Goal: Feedback & Contribution: Submit feedback/report problem

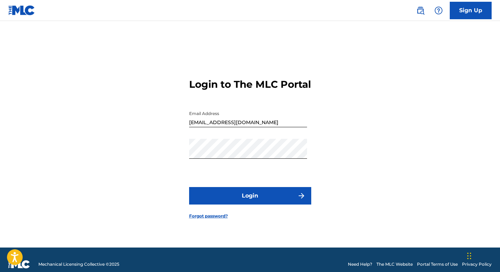
click at [262, 204] on button "Login" at bounding box center [250, 195] width 122 height 17
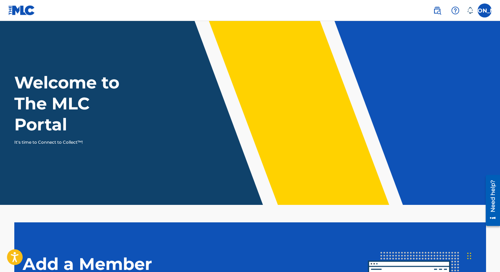
click at [427, 87] on div "Welcome to The MLC Portal It's time to Connect to Collect™!" at bounding box center [250, 108] width 489 height 73
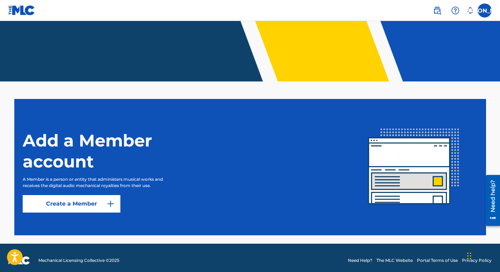
scroll to position [129, 0]
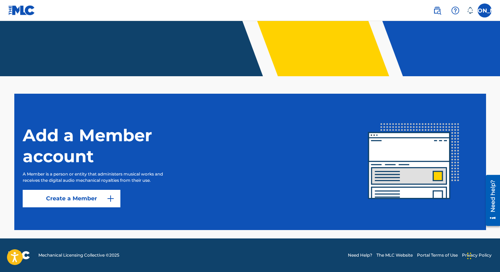
click at [225, 179] on div "Add a Member account A Member is a person or entity that administers musical wo…" at bounding box center [187, 161] width 328 height 91
click at [82, 194] on link "Create a Member" at bounding box center [72, 198] width 98 height 17
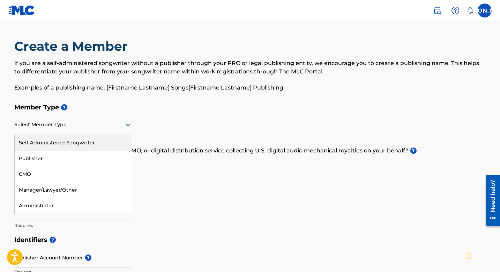
click at [127, 124] on icon at bounding box center [128, 124] width 8 height 8
click at [107, 137] on div "Self-Administered Songwriter" at bounding box center [73, 143] width 117 height 16
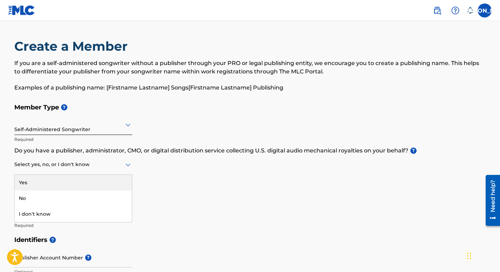
click at [129, 164] on icon at bounding box center [128, 164] width 5 height 3
click at [77, 182] on div "Yes" at bounding box center [73, 183] width 117 height 16
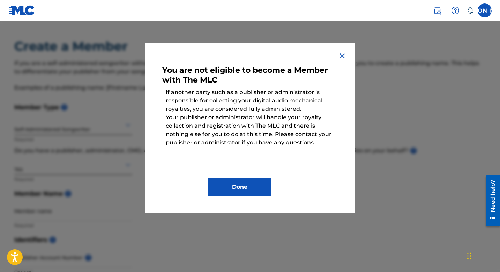
click at [231, 191] on button "Done" at bounding box center [239, 186] width 63 height 17
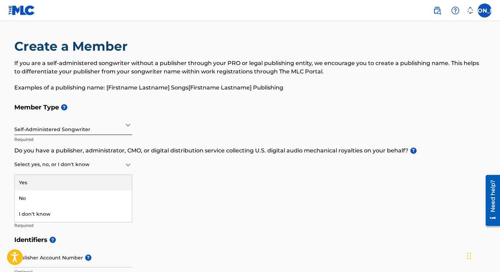
click at [130, 162] on icon at bounding box center [128, 164] width 8 height 8
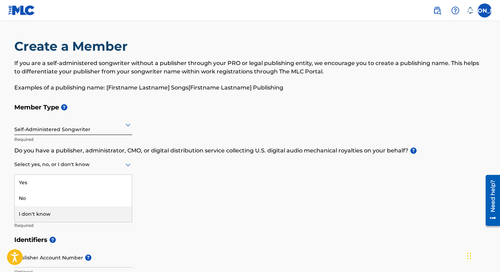
click at [79, 208] on div "I don't know" at bounding box center [73, 214] width 117 height 16
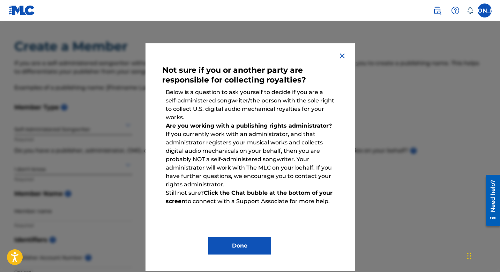
click at [342, 56] on img at bounding box center [342, 56] width 8 height 8
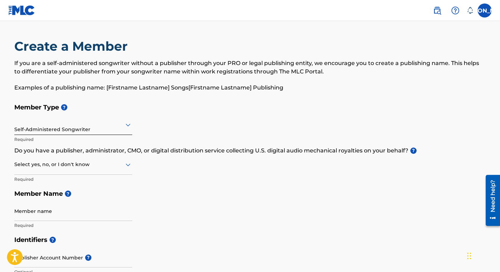
click at [283, 220] on div "Member Type ? Self-Administered Songwriter Required Do you have a publisher, ad…" at bounding box center [250, 166] width 472 height 132
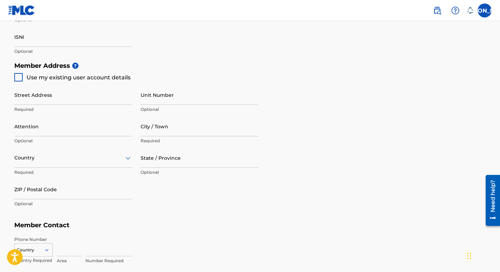
scroll to position [285, 0]
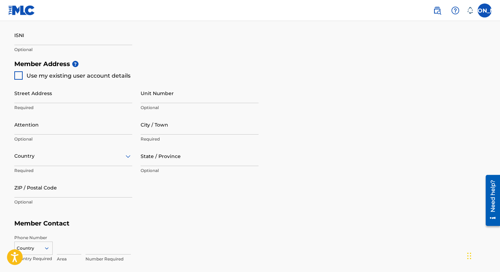
drag, startPoint x: 503, startPoint y: 125, endPoint x: 503, endPoint y: 93, distance: 31.8
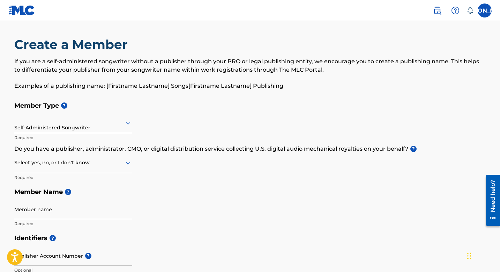
scroll to position [4, 0]
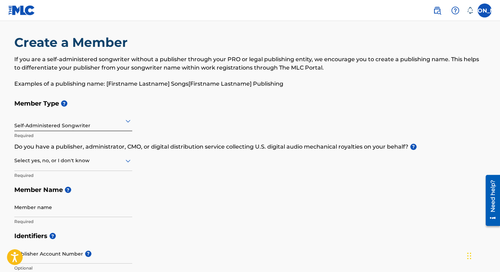
click at [500, 32] on html "Accessibility Screen-Reader Guide, Feedback, and Issue Reporting | New window C…" at bounding box center [250, 132] width 500 height 272
click at [129, 118] on icon at bounding box center [128, 121] width 8 height 8
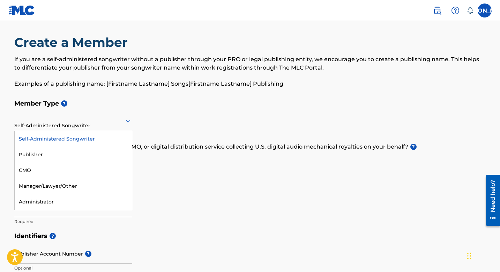
click at [110, 135] on div "Self-Administered Songwriter" at bounding box center [73, 139] width 117 height 16
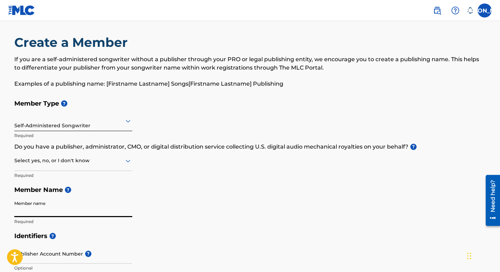
click at [117, 208] on input "Member name" at bounding box center [73, 207] width 118 height 20
type input "[PERSON_NAME]"
type input "[STREET_ADDRESS]"
click at [212, 190] on h5 "Member Name ?" at bounding box center [250, 189] width 472 height 15
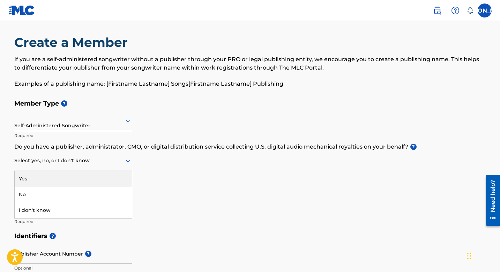
click at [127, 158] on icon at bounding box center [128, 160] width 8 height 8
click at [101, 177] on div "Yes" at bounding box center [73, 179] width 117 height 16
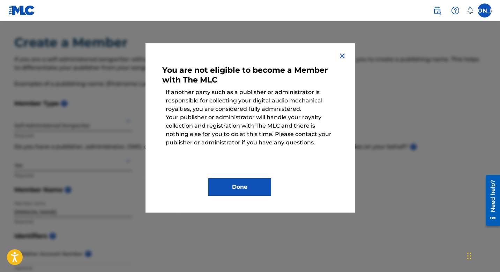
click at [237, 188] on button "Done" at bounding box center [239, 186] width 63 height 17
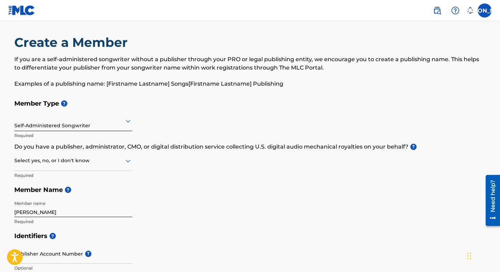
click at [127, 161] on icon at bounding box center [128, 161] width 5 height 3
click at [99, 206] on div "I don't know" at bounding box center [73, 210] width 117 height 16
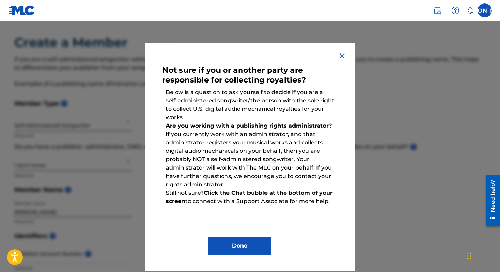
click at [230, 249] on button "Done" at bounding box center [239, 245] width 63 height 17
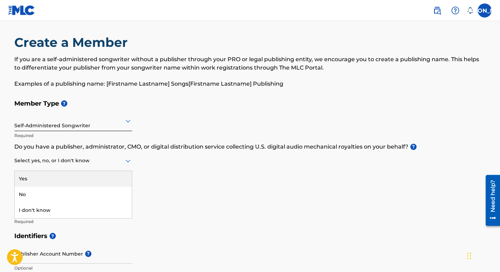
click at [128, 160] on icon at bounding box center [128, 160] width 8 height 8
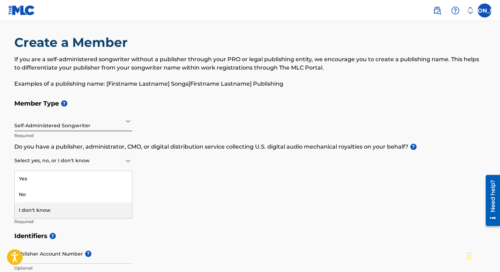
click at [111, 208] on div "I don't know" at bounding box center [73, 210] width 117 height 16
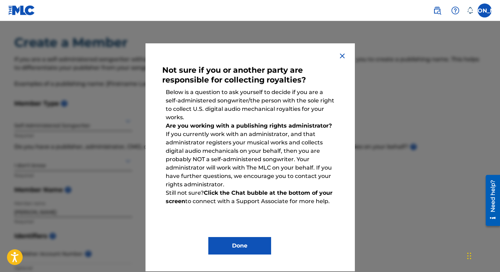
click at [242, 248] on button "Done" at bounding box center [239, 245] width 63 height 17
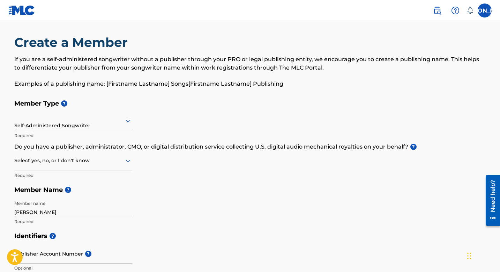
click at [129, 159] on icon at bounding box center [128, 160] width 8 height 8
click at [109, 193] on div "No" at bounding box center [73, 194] width 117 height 16
click at [237, 198] on div "Member Type ? Self-Administered Songwriter Required Do you have a publisher, ad…" at bounding box center [250, 162] width 472 height 132
click at [131, 157] on icon at bounding box center [128, 160] width 8 height 8
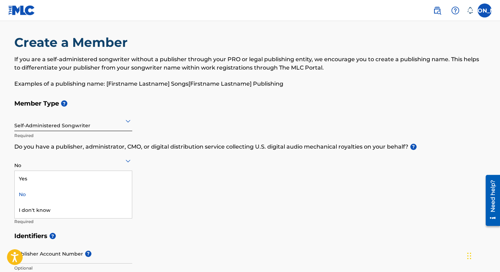
click at [53, 193] on div "No" at bounding box center [73, 194] width 117 height 16
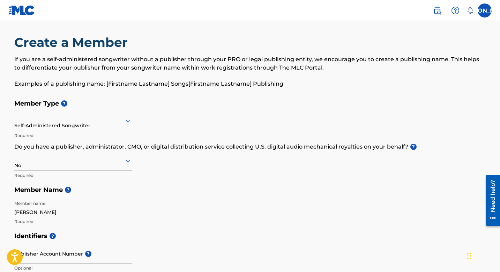
click at [206, 193] on h5 "Member Name ?" at bounding box center [250, 189] width 472 height 15
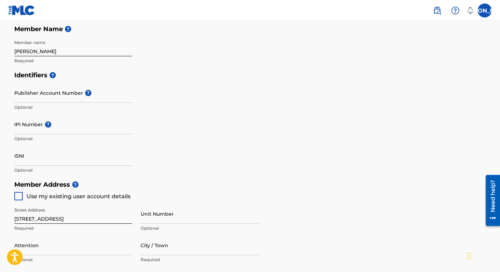
scroll to position [171, 0]
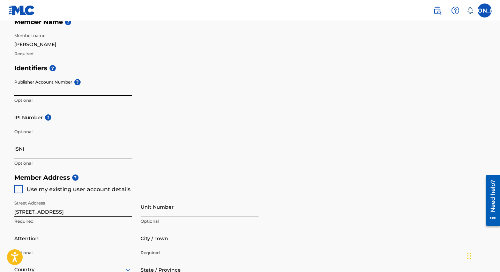
click at [99, 89] on input "Publisher Account Number ?" at bounding box center [73, 86] width 118 height 20
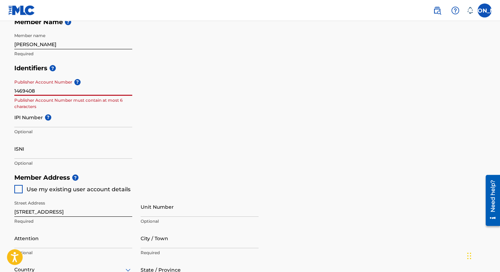
type input "1469408"
click at [148, 82] on div "Identifiers ? Publisher Account Number ? 1469408 Publisher Account Number must …" at bounding box center [250, 115] width 472 height 109
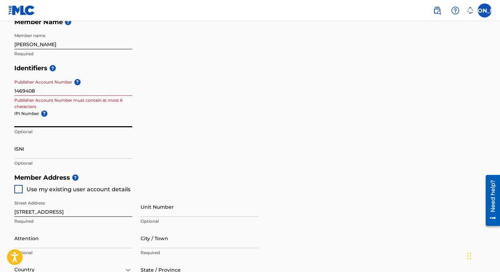
click at [89, 119] on input "IPI Number ?" at bounding box center [73, 117] width 118 height 20
click at [44, 121] on input "0070621" at bounding box center [73, 117] width 118 height 20
type input "0"
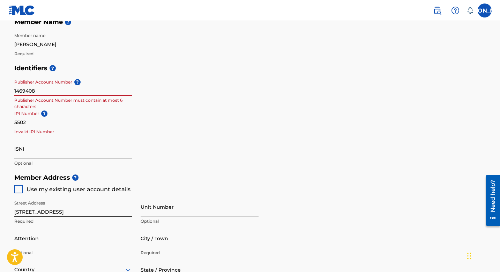
click at [44, 84] on input "1469408" at bounding box center [73, 86] width 118 height 20
click at [44, 87] on input "1469408" at bounding box center [73, 86] width 118 height 20
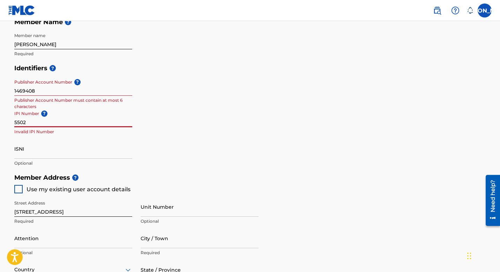
click at [34, 121] on input "5502" at bounding box center [73, 117] width 118 height 20
type input "5"
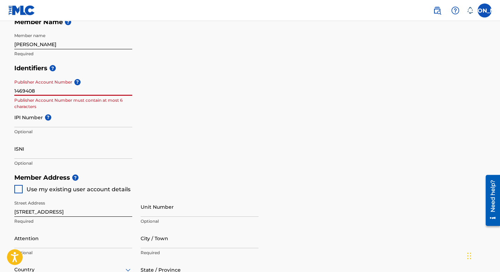
click at [52, 88] on input "1469408" at bounding box center [73, 86] width 118 height 20
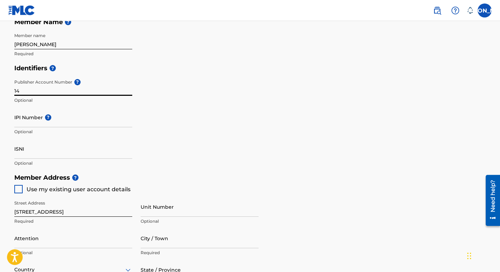
type input "1"
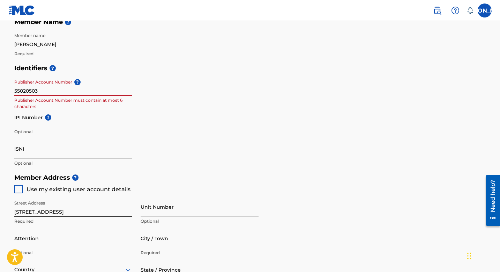
type input "55020503"
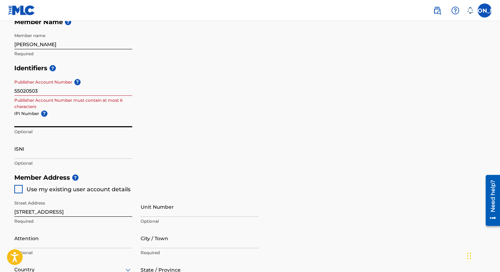
click at [117, 116] on input "IPI Number ?" at bounding box center [73, 117] width 118 height 20
click at [245, 115] on div "Identifiers ? Publisher Account Number ? 55020503 Publisher Account Number must…" at bounding box center [250, 115] width 472 height 109
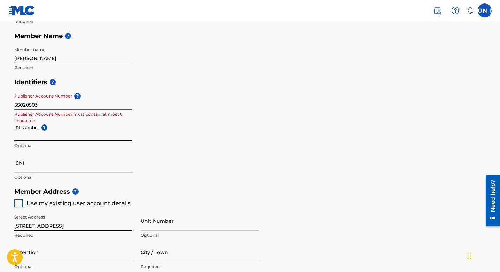
click at [88, 136] on input "IPI Number ?" at bounding box center [73, 131] width 118 height 20
type input "00646455427"
click at [248, 119] on div "Identifiers ? Publisher Account Number ? 55020503 Publisher Account Number must…" at bounding box center [250, 129] width 472 height 109
click at [349, 157] on div "Identifiers ? Publisher Account Number ? 55020503 Publisher Account Number must…" at bounding box center [250, 129] width 472 height 109
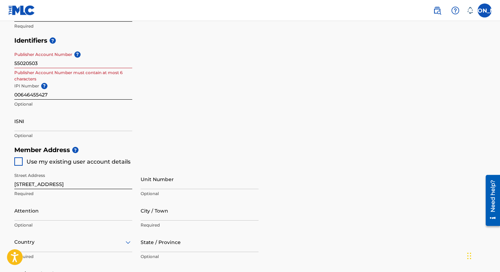
scroll to position [200, 0]
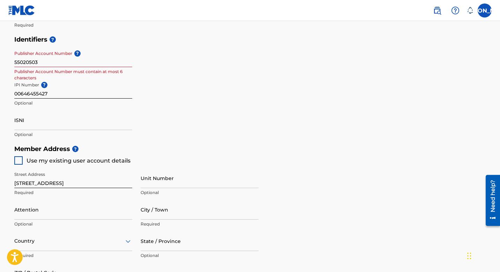
click at [193, 77] on div "Identifiers ? Publisher Account Number ? 55020503 Publisher Account Number must…" at bounding box center [250, 86] width 472 height 109
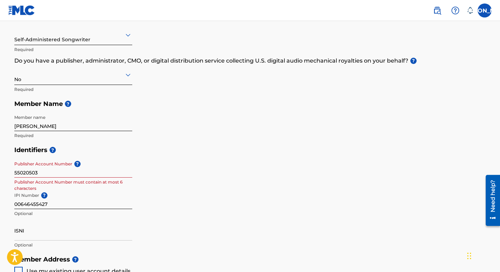
scroll to position [88, 0]
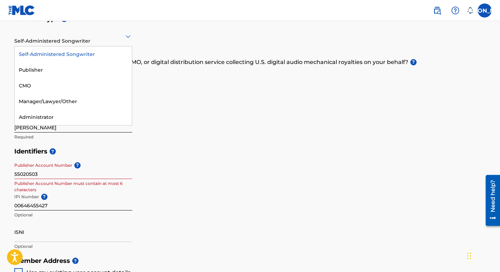
click at [126, 36] on icon at bounding box center [128, 36] width 5 height 3
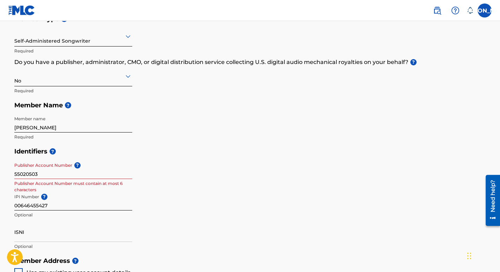
click at [198, 124] on div "Member Type ? Self-Administered Songwriter Required Do you have a publisher, ad…" at bounding box center [250, 78] width 472 height 132
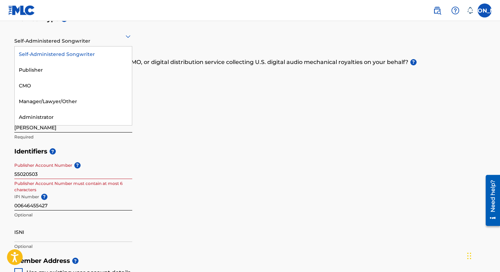
click at [127, 36] on icon at bounding box center [128, 36] width 8 height 8
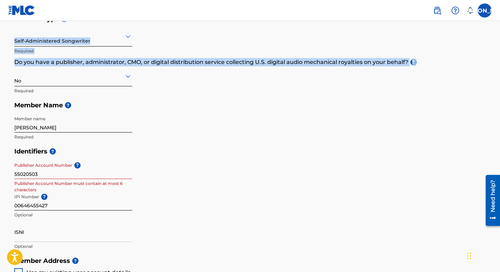
drag, startPoint x: 500, startPoint y: 71, endPoint x: 500, endPoint y: 22, distance: 49.2
click at [500, 22] on main "Create a Member If you are a self-administered songwriter without a publisher t…" at bounding box center [250, 246] width 500 height 627
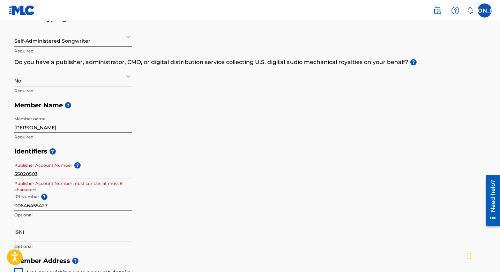
click at [413, 121] on div "Member Type ? Self-Administered Songwriter Required Do you have a publisher, ad…" at bounding box center [250, 78] width 472 height 132
click at [129, 75] on icon at bounding box center [128, 76] width 8 height 8
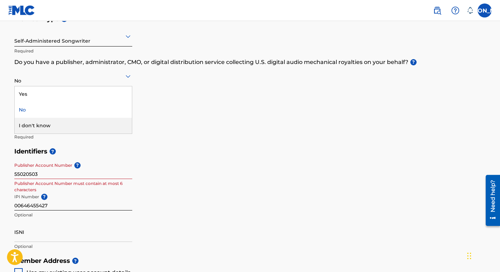
click at [91, 123] on div "I don't know" at bounding box center [73, 126] width 117 height 16
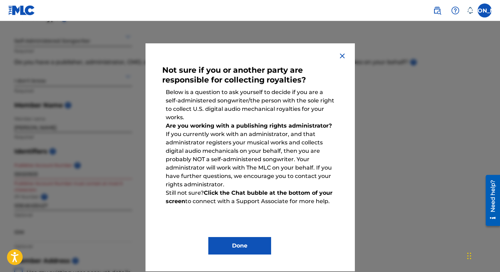
click at [236, 240] on button "Done" at bounding box center [239, 245] width 63 height 17
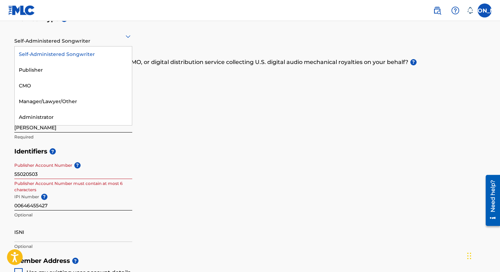
click at [126, 37] on icon at bounding box center [128, 36] width 8 height 8
click at [99, 52] on div "Self-Administered Songwriter" at bounding box center [73, 54] width 117 height 16
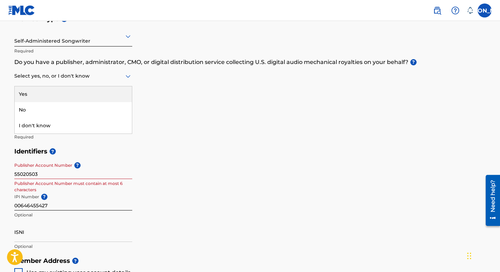
click at [129, 76] on icon at bounding box center [128, 76] width 5 height 3
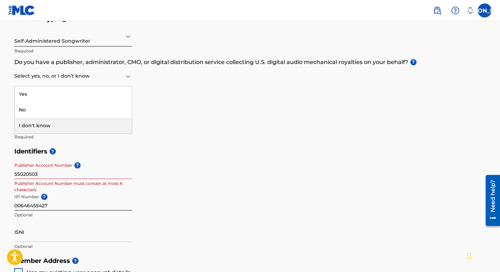
click at [73, 123] on div "I don't know" at bounding box center [73, 126] width 117 height 16
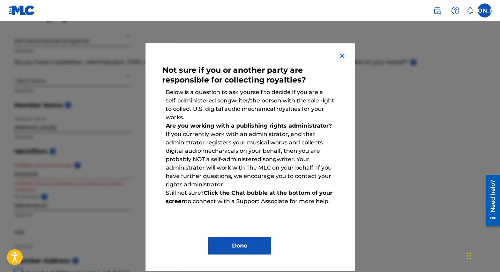
click at [220, 256] on div "Not sure if you or another party are responsible for collecting royalties? Belo…" at bounding box center [251, 157] width 210 height 228
click at [221, 250] on button "Done" at bounding box center [239, 245] width 63 height 17
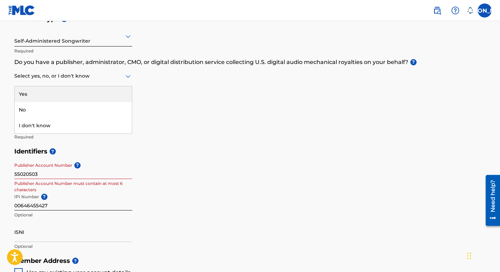
click at [128, 75] on icon at bounding box center [128, 76] width 8 height 8
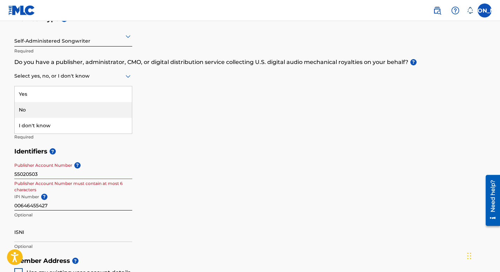
click at [100, 104] on div "No" at bounding box center [73, 110] width 117 height 16
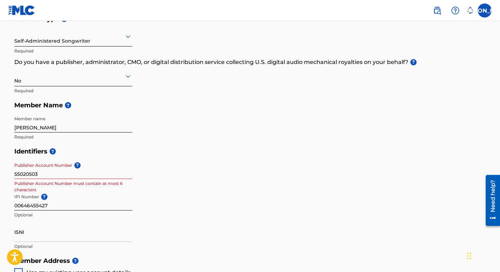
click at [204, 104] on h5 "Member Name ?" at bounding box center [250, 105] width 472 height 15
click at [187, 119] on div "Member Type ? Self-Administered Songwriter Required Do you have a publisher, ad…" at bounding box center [250, 78] width 472 height 132
drag, startPoint x: 51, startPoint y: 206, endPoint x: 7, endPoint y: 201, distance: 44.0
click at [7, 201] on div "Create a Member If you are a self-administered songwriter without a publisher t…" at bounding box center [250, 228] width 489 height 557
type input "00706214476"
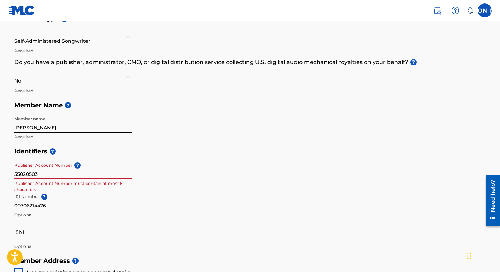
click at [50, 170] on input "55020503" at bounding box center [73, 169] width 118 height 20
drag, startPoint x: 40, startPoint y: 173, endPoint x: 4, endPoint y: 170, distance: 36.1
click at [4, 170] on main "Create a Member If you are a self-administered songwriter without a publisher t…" at bounding box center [250, 246] width 500 height 627
type input "1469408"
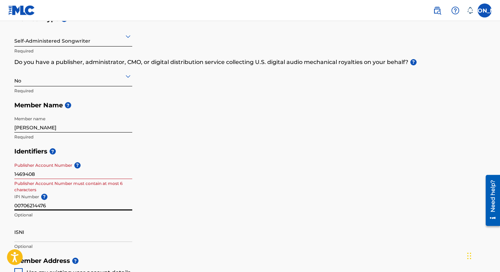
drag, startPoint x: 50, startPoint y: 205, endPoint x: 0, endPoint y: 203, distance: 50.0
click at [0, 203] on main "Create a Member If you are a self-administered songwriter without a publisher t…" at bounding box center [250, 246] width 500 height 627
type input "00706214476"
click at [276, 185] on div "Identifiers ? Publisher Account Number ? 1469408 Publisher Account Number must …" at bounding box center [250, 198] width 472 height 109
click at [176, 195] on div "Identifiers ? Publisher Account Number ? 1469408 Publisher Account Number must …" at bounding box center [250, 198] width 472 height 109
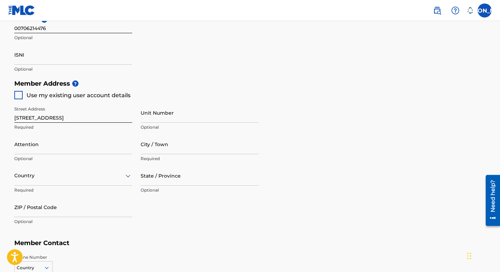
scroll to position [270, 0]
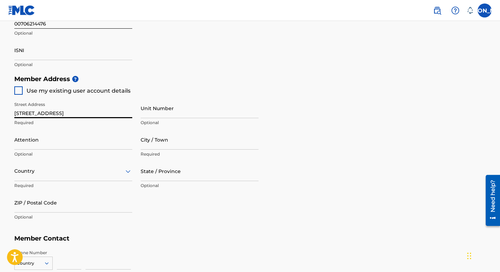
click at [105, 108] on input "[STREET_ADDRESS]" at bounding box center [73, 108] width 118 height 20
click at [184, 78] on h5 "Member Address ?" at bounding box center [250, 79] width 472 height 15
click at [163, 145] on input "City / Town" at bounding box center [200, 140] width 118 height 20
type input "NOVI"
type input "[PERSON_NAME]"
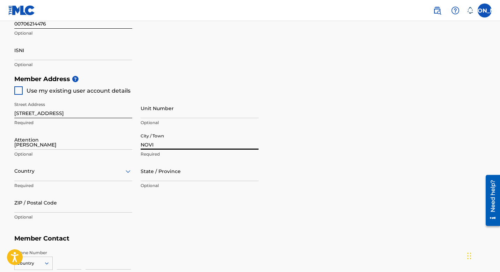
type input "[GEOGRAPHIC_DATA]"
type input "MI"
type input "48375"
type input "248"
type input "9798134"
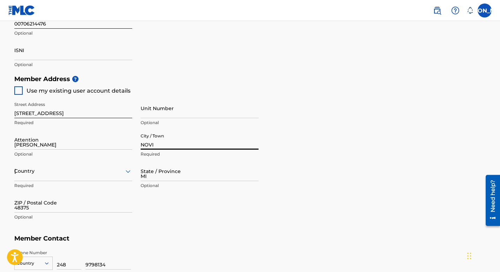
type input "[EMAIL_ADDRESS][DOMAIN_NAME]"
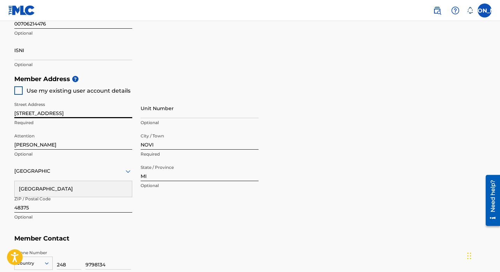
click at [103, 114] on input "[STREET_ADDRESS]" at bounding box center [73, 108] width 118 height 20
type input "[STREET_ADDRESS]"
click at [175, 112] on input "Unit Number" at bounding box center [200, 108] width 118 height 20
type input "APT. 1713"
click at [371, 147] on div "Member Address ? Use my existing user account details Street Address [STREET_AD…" at bounding box center [250, 152] width 472 height 160
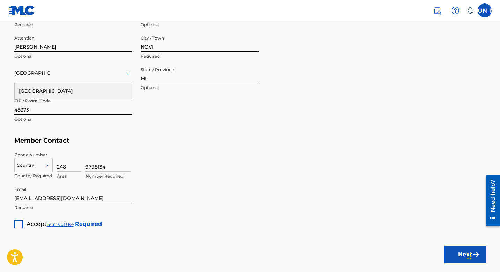
scroll to position [370, 0]
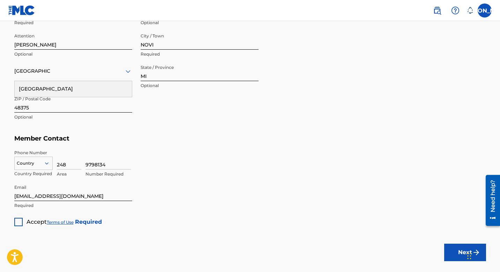
click at [46, 164] on icon at bounding box center [47, 163] width 6 height 6
click at [35, 175] on div "US, [GEOGRAPHIC_DATA] +1" at bounding box center [34, 180] width 38 height 27
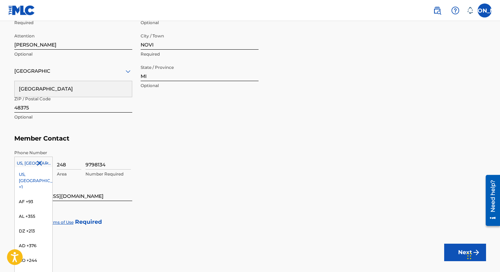
click at [47, 163] on icon at bounding box center [46, 163] width 3 height 2
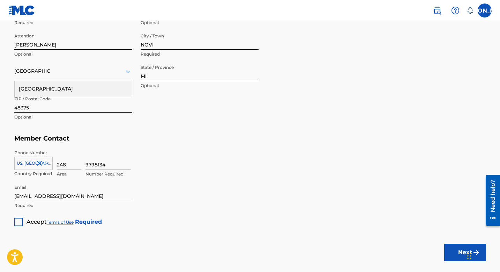
click at [47, 163] on icon at bounding box center [46, 163] width 3 height 2
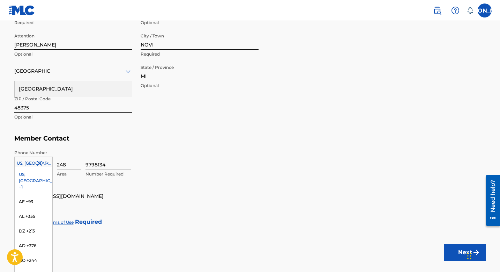
click at [47, 163] on icon at bounding box center [46, 163] width 3 height 2
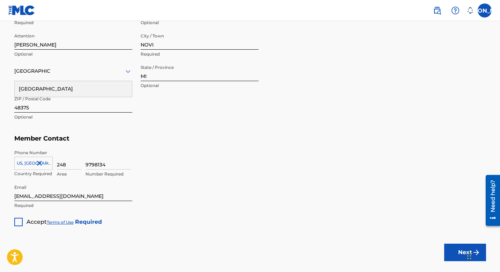
click at [45, 162] on icon at bounding box center [46, 163] width 3 height 2
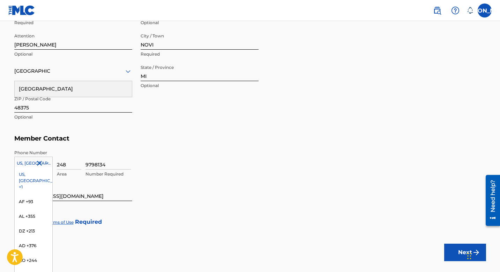
click at [30, 161] on div at bounding box center [34, 163] width 38 height 8
click at [21, 172] on div "US, [GEOGRAPHIC_DATA] +1" at bounding box center [34, 180] width 38 height 27
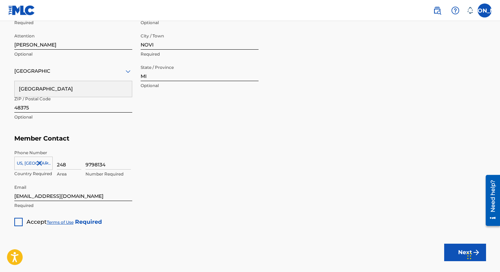
click at [17, 221] on div at bounding box center [18, 222] width 8 height 8
click at [321, 133] on h5 "Member Contact" at bounding box center [250, 138] width 472 height 15
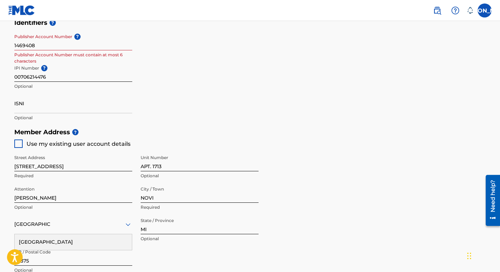
scroll to position [216, 0]
click at [312, 47] on div "Identifiers ? Publisher Account Number ? 1469408 Publisher Account Number must …" at bounding box center [250, 70] width 472 height 109
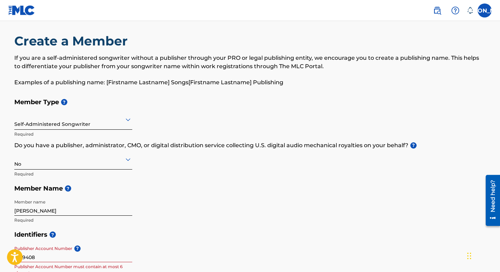
scroll to position [0, 0]
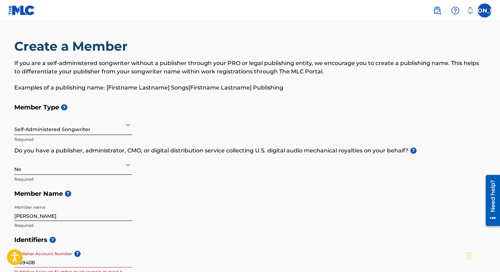
click at [455, 12] on img at bounding box center [456, 10] width 8 height 8
click at [438, 13] on img at bounding box center [437, 10] width 8 height 8
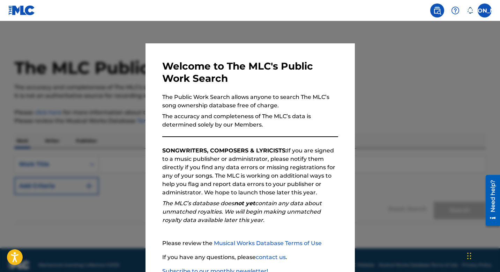
click at [382, 203] on div at bounding box center [250, 157] width 500 height 272
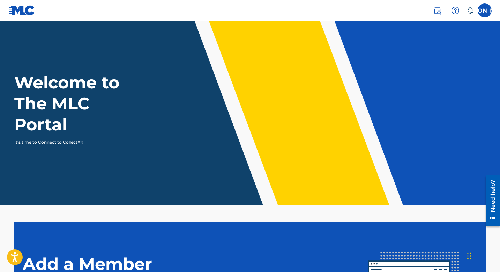
scroll to position [129, 0]
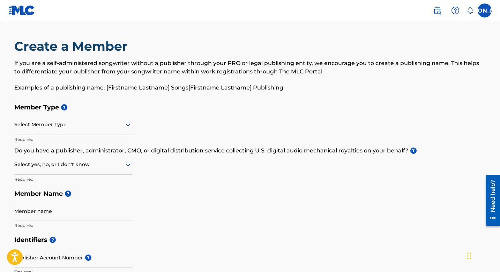
click at [355, 101] on h5 "Member Type ?" at bounding box center [250, 107] width 472 height 15
click at [468, 11] on icon at bounding box center [470, 10] width 7 height 7
click at [456, 11] on img at bounding box center [456, 10] width 8 height 8
click at [450, 27] on link "Contact us" at bounding box center [455, 29] width 59 height 17
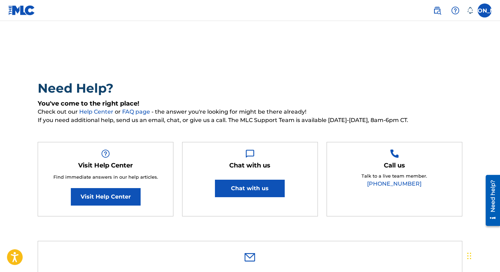
click at [444, 88] on h2 "Need Help?" at bounding box center [250, 88] width 425 height 16
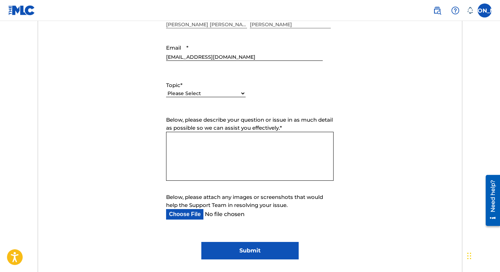
scroll to position [306, 0]
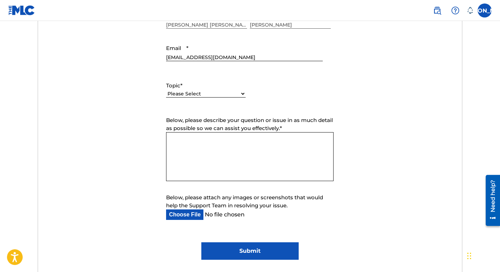
click at [243, 91] on select "Please Select I need help with my account I need help with managing my catalog …" at bounding box center [206, 93] width 80 height 7
click at [166, 90] on select "Please Select I need help with my account I need help with managing my catalog …" at bounding box center [206, 93] width 80 height 7
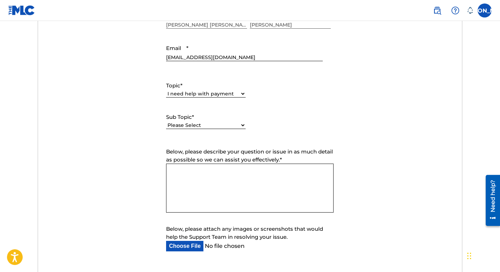
click at [243, 93] on select "Please Select I need help with my account I need help with managing my catalog …" at bounding box center [206, 93] width 80 height 7
select select "I need help with managing my catalog"
click at [166, 90] on select "Please Select I need help with my account I need help with managing my catalog …" at bounding box center [206, 93] width 80 height 7
click at [245, 93] on select "Please Select I need help with my account I need help with managing my catalog …" at bounding box center [206, 93] width 80 height 7
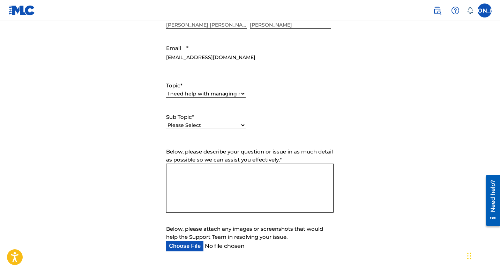
click at [166, 90] on select "Please Select I need help with my account I need help with managing my catalog …" at bounding box center [206, 93] width 80 height 7
click at [203, 174] on textarea "Below, please describe your question or issue in as much detail as possible so …" at bounding box center [250, 187] width 168 height 49
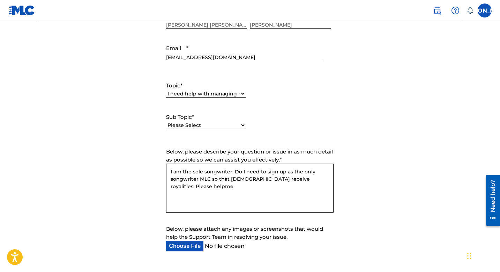
click at [314, 180] on textarea "I am the sole songwriter. Do I need to sign up as the only songwriter MLC so th…" at bounding box center [250, 187] width 168 height 49
click at [232, 181] on textarea "I am the sole songwriter. Do I need to sign up as the only songwriter MLC so th…" at bounding box center [250, 187] width 168 height 49
click at [274, 183] on textarea "I am the sole songwriter. Do I need to sign up as the only songwriter MLC so th…" at bounding box center [250, 187] width 168 height 49
click at [276, 180] on textarea "I am the sole songwriter. Do I need to sign up as the only songwriter MLC so th…" at bounding box center [250, 187] width 168 height 49
click at [286, 180] on textarea "I am the sole songwriter. Do I need to sign up as the only songwriter MLC so th…" at bounding box center [250, 187] width 168 height 49
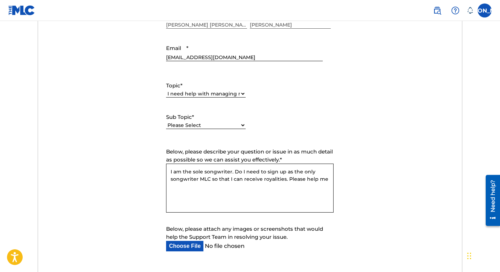
click at [284, 182] on textarea "I am the sole songwriter. Do I need to sign up as the only songwriter MLC so th…" at bounding box center [250, 187] width 168 height 49
click at [328, 178] on textarea "I am the sole songwriter. Do I need to sign up as the only songwriter MLC so th…" at bounding box center [250, 187] width 168 height 49
type textarea "I am the sole songwriter. Do I need to sign up as the only songwriter MLC so th…"
click at [383, 224] on form "Submit a request Typical reply time: within hours via email First Name [PERSON_…" at bounding box center [250, 129] width 424 height 323
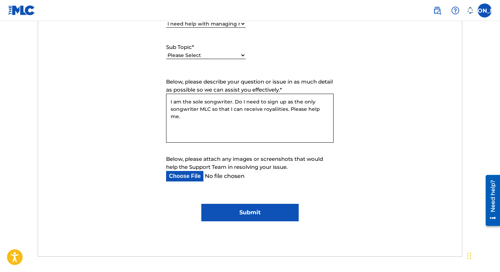
click at [274, 210] on input "Submit" at bounding box center [250, 212] width 97 height 17
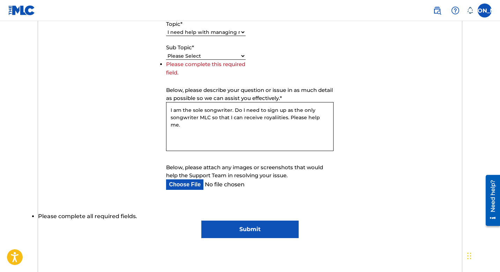
scroll to position [384, 0]
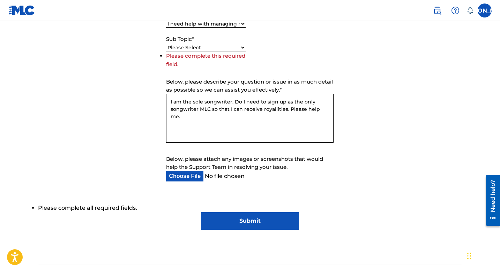
click at [242, 46] on select "Please Select I need help with CWR I need help registering my work(s) in The ML…" at bounding box center [206, 47] width 80 height 7
select select "I need help registering my work(s) in The MLC Portal"
click at [166, 51] on select "Please Select I need help with CWR I need help registering my work(s) in The ML…" at bounding box center [206, 47] width 80 height 7
click at [258, 215] on input "Submit" at bounding box center [250, 220] width 97 height 17
click at [256, 217] on input "Submit" at bounding box center [250, 220] width 97 height 17
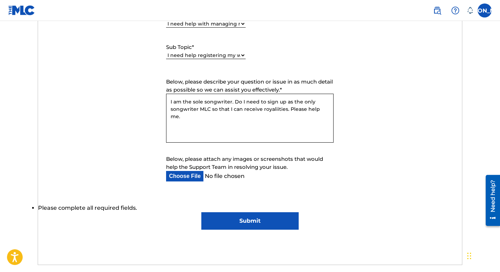
click at [251, 221] on input "Submit" at bounding box center [250, 220] width 97 height 17
click at [432, 117] on form "Submit a request Typical reply time: within hours via email First Name [PERSON_…" at bounding box center [250, 59] width 424 height 340
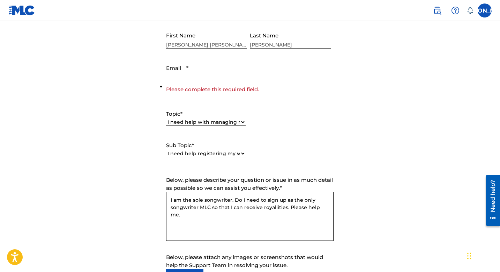
scroll to position [258, 0]
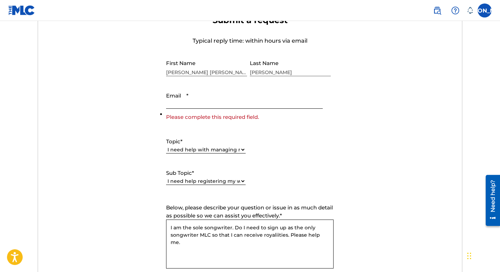
click at [220, 101] on input "Email *" at bounding box center [244, 99] width 156 height 20
type input "[EMAIL_ADDRESS][DOMAIN_NAME]"
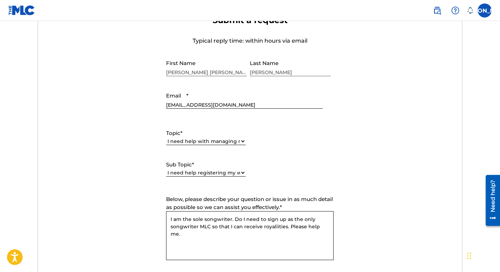
click at [445, 131] on form "Submit a request Typical reply time: within hours via email First Name [PERSON_…" at bounding box center [250, 176] width 424 height 323
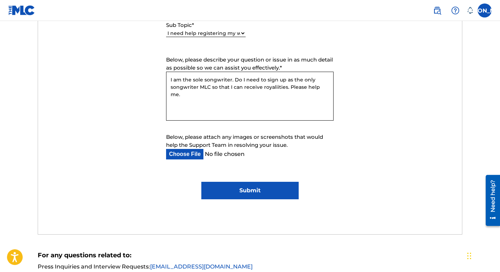
scroll to position [398, 0]
click at [238, 188] on input "Submit" at bounding box center [250, 189] width 97 height 17
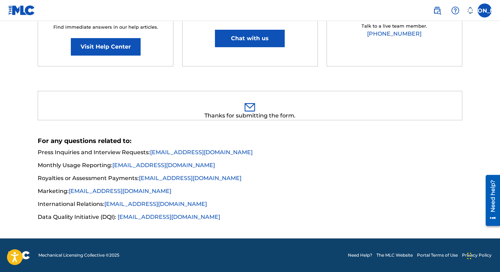
scroll to position [149, 0]
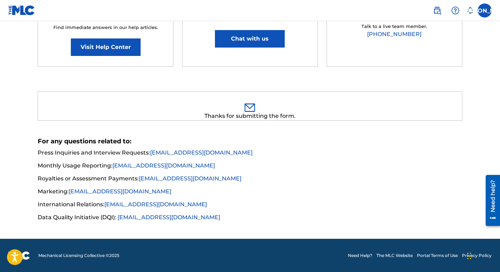
click at [265, 41] on button "Chat with us" at bounding box center [250, 38] width 70 height 17
click at [291, 179] on li "Royalties or Assessment Payments: [EMAIL_ADDRESS][DOMAIN_NAME]" at bounding box center [250, 180] width 425 height 13
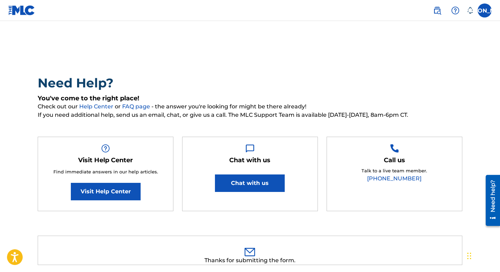
scroll to position [0, 0]
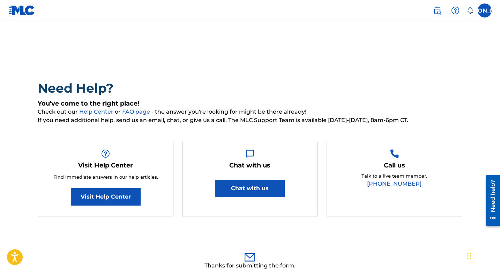
click at [332, 70] on div "Need Help? You've come to the right place! Check out our Help Center or FAQ pag…" at bounding box center [250, 204] width 489 height 333
click at [309, 59] on div "Need Help? You've come to the right place! Check out our Help Center or FAQ pag…" at bounding box center [250, 204] width 489 height 333
